Goal: Navigation & Orientation: Find specific page/section

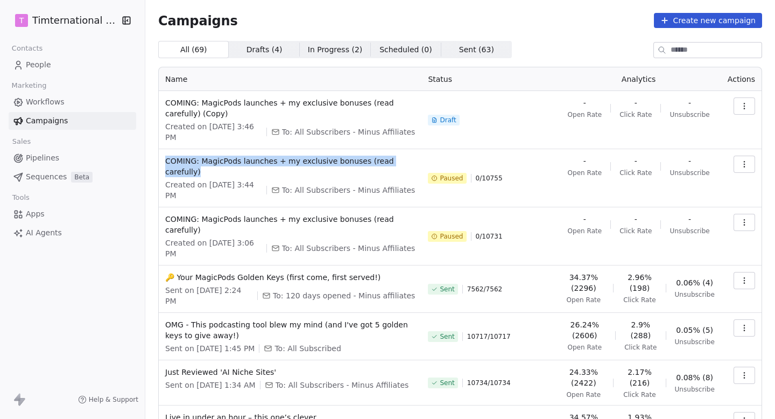
copy span "COMING: MagicPods launches + my exclusive bonuses (read carefully)"
drag, startPoint x: 212, startPoint y: 171, endPoint x: 160, endPoint y: 161, distance: 52.4
click at [160, 161] on td "COMING: MagicPods launches + my exclusive bonuses (read carefully) Created on […" at bounding box center [290, 178] width 263 height 58
click at [521, 176] on div "Paused 0 / 10755" at bounding box center [489, 177] width 122 height 45
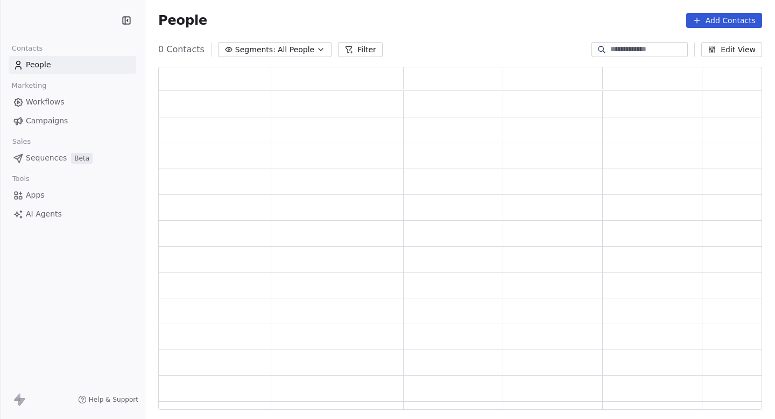
scroll to position [343, 604]
click at [60, 128] on link "Campaigns" at bounding box center [72, 121] width 127 height 18
